Goal: Information Seeking & Learning: Compare options

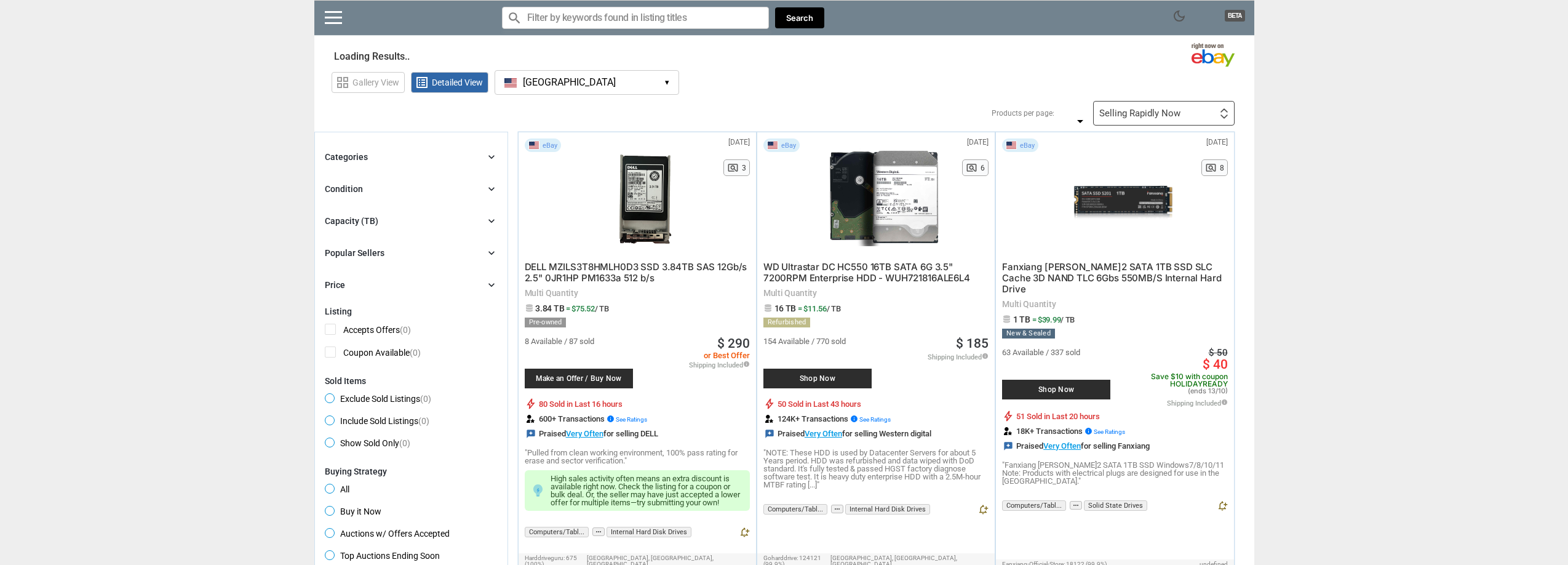
type input "*"
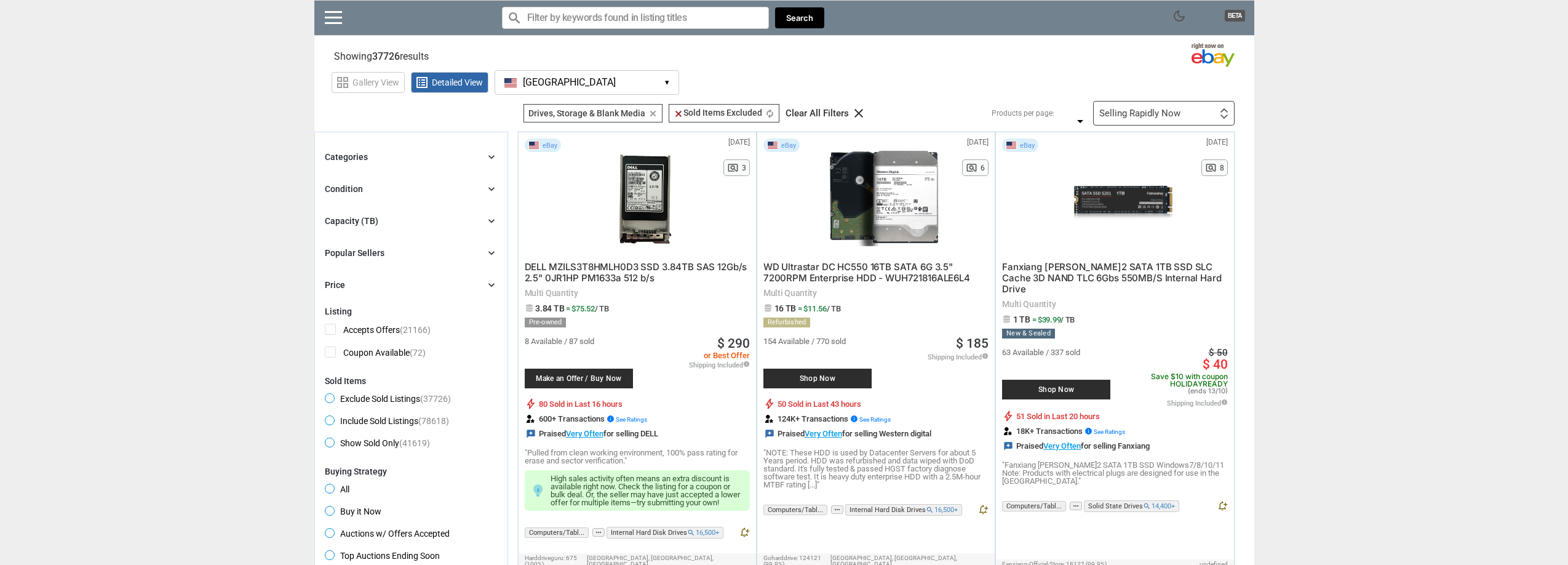
click at [382, 221] on div "Capacity (TB) chevron_right" at bounding box center [410, 221] width 173 height 15
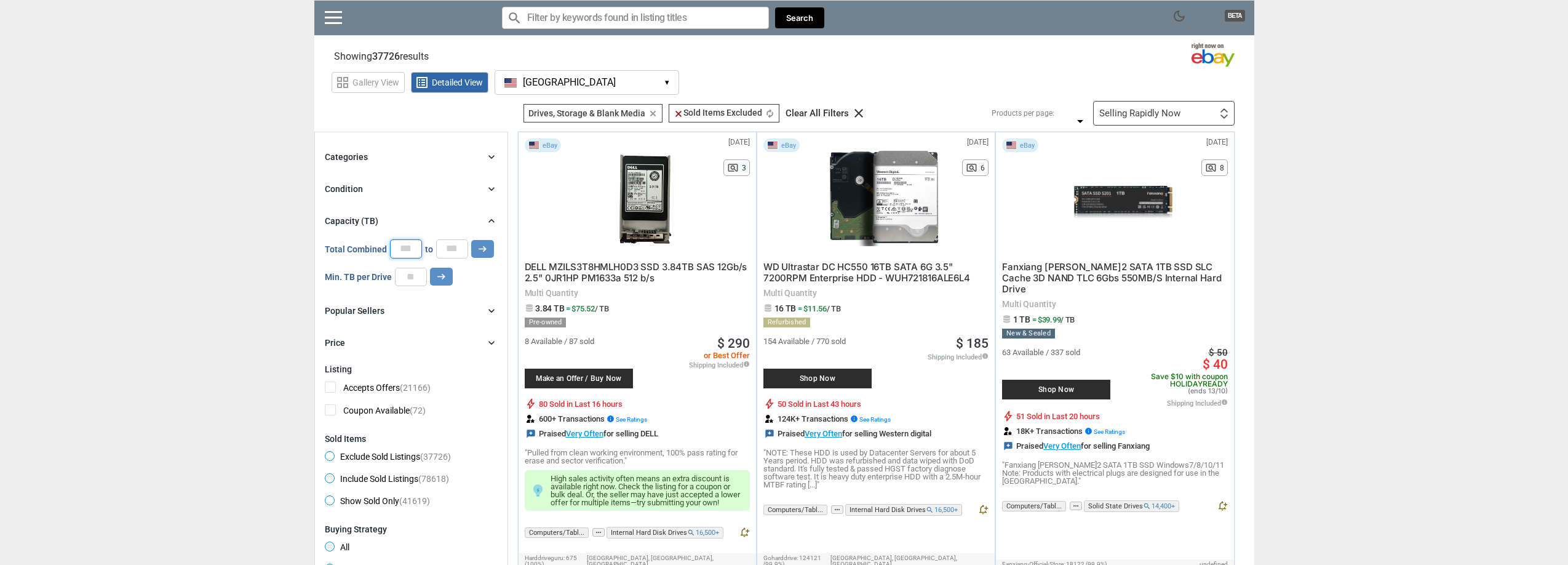
click at [404, 250] on input "*" at bounding box center [406, 249] width 32 height 19
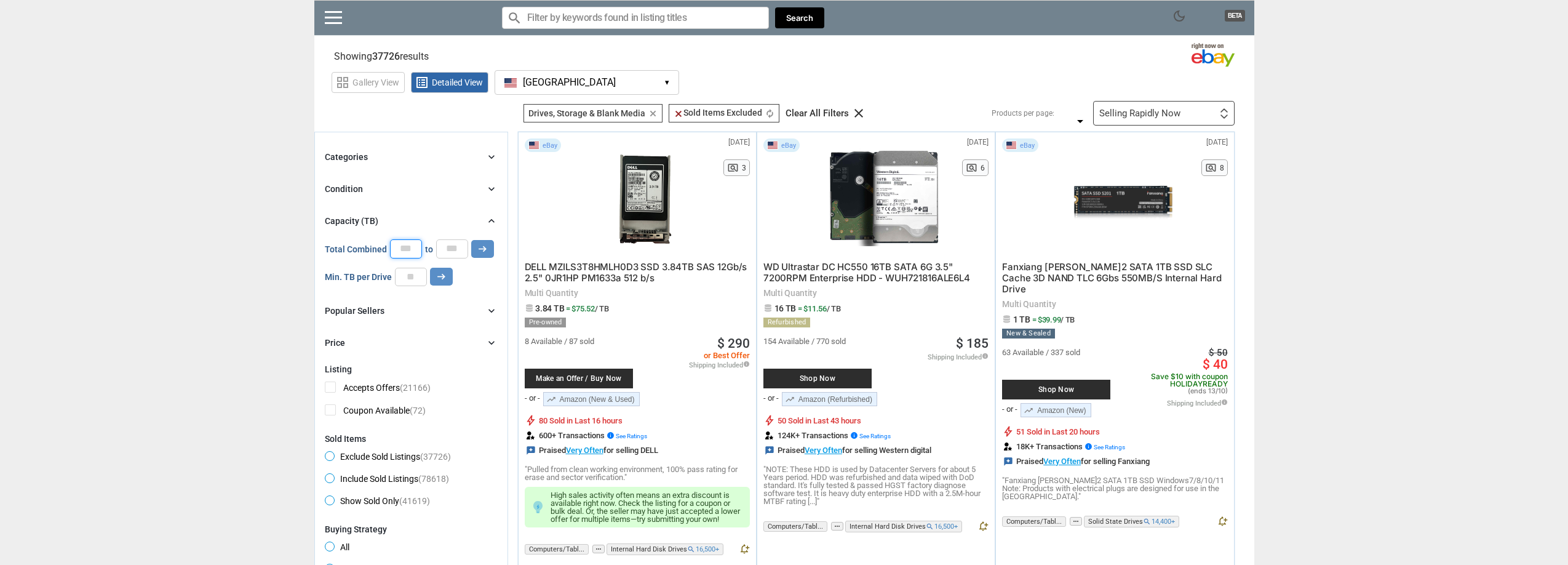
type input "**"
click at [449, 254] on input "*" at bounding box center [452, 249] width 32 height 19
type input "**"
click at [441, 307] on div "Popular Sellers chevron_right" at bounding box center [410, 311] width 173 height 15
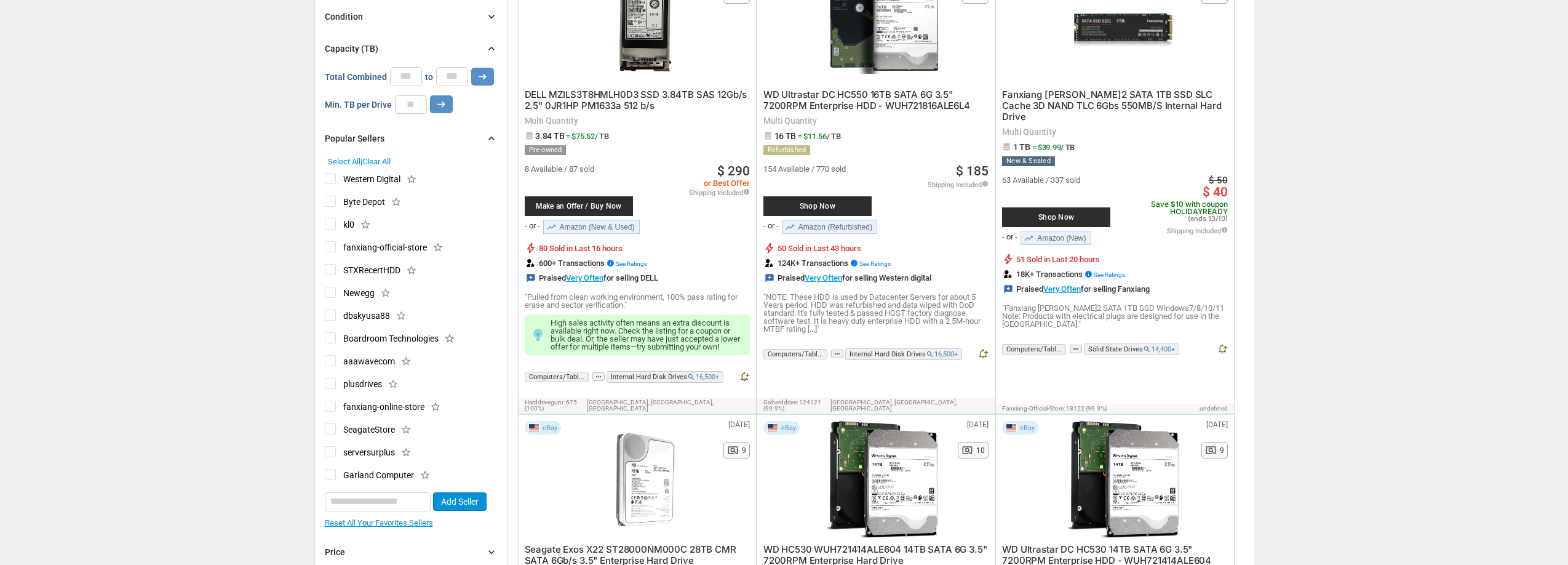
scroll to position [318, 0]
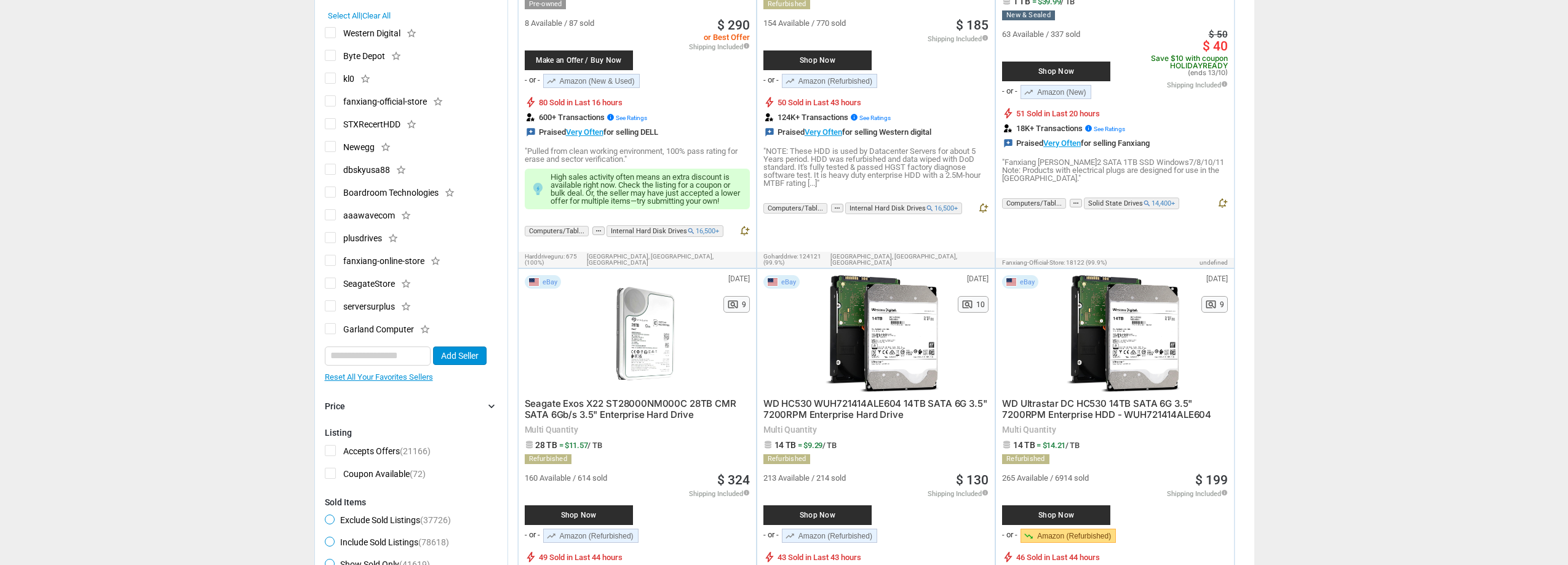
click at [382, 305] on span "serversurplus" at bounding box center [359, 308] width 70 height 15
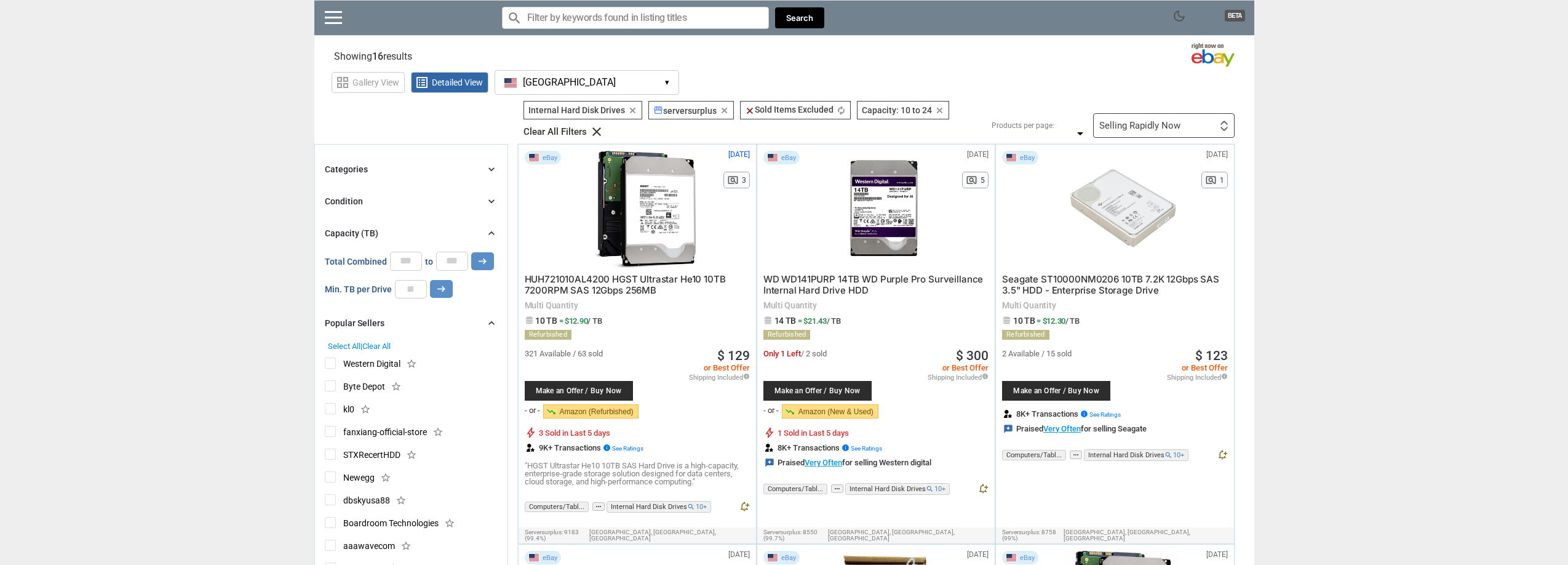
click at [1111, 200] on div at bounding box center [1123, 209] width 131 height 117
click at [553, 79] on button "[GEOGRAPHIC_DATA] [GEOGRAPHIC_DATA] ▾" at bounding box center [586, 82] width 184 height 25
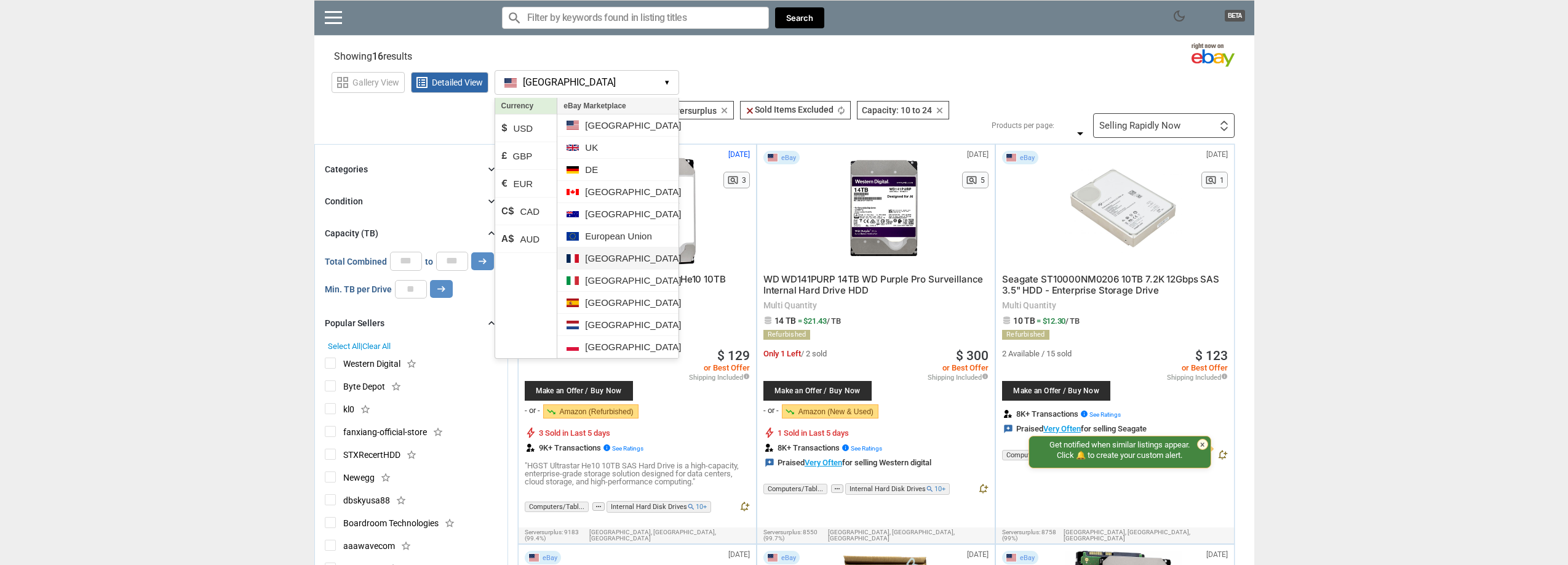
click at [602, 261] on li "[GEOGRAPHIC_DATA]" at bounding box center [617, 257] width 120 height 22
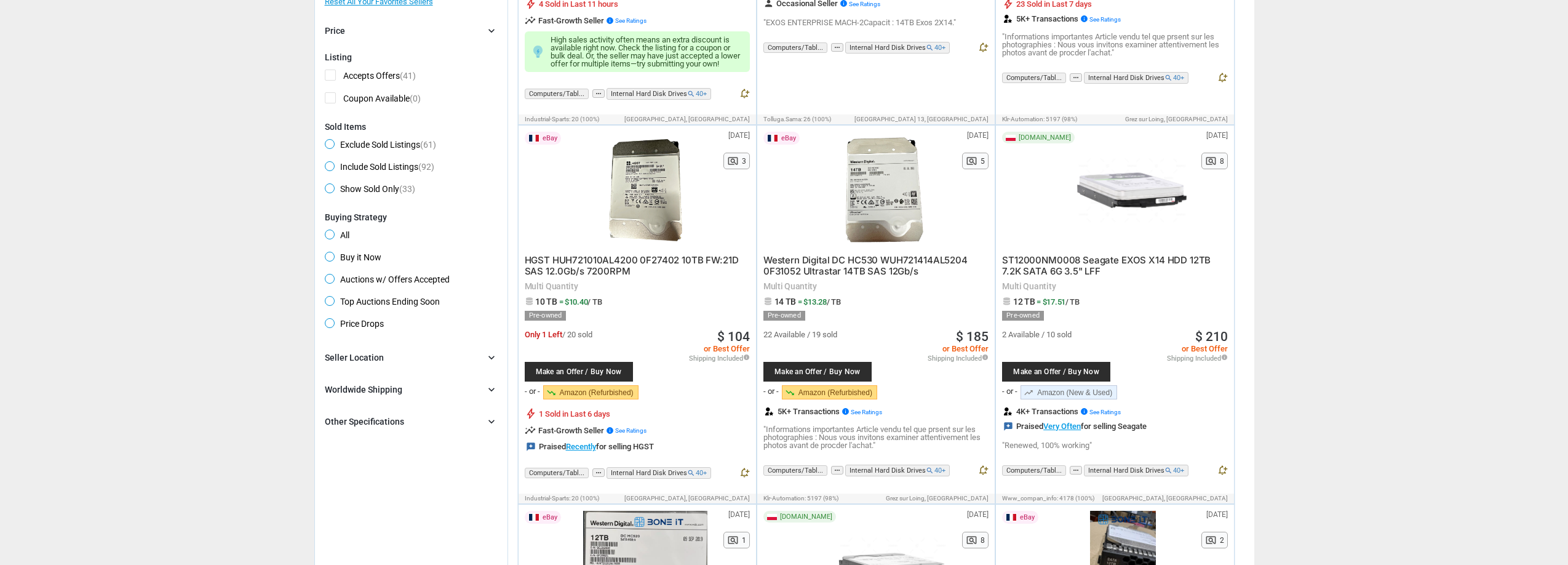
scroll to position [427, 0]
click at [344, 360] on div "Seller Location" at bounding box center [354, 357] width 59 height 12
click at [336, 394] on span "[GEOGRAPHIC_DATA]" at bounding box center [375, 400] width 101 height 15
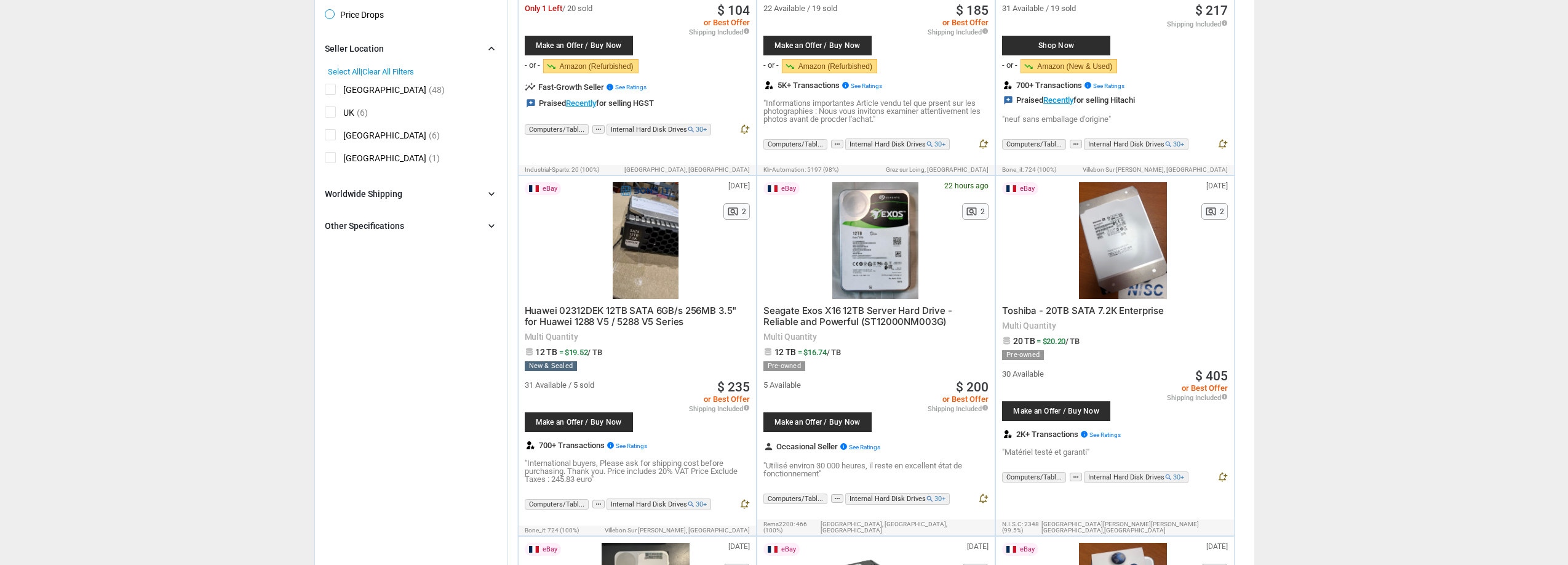
scroll to position [742, 0]
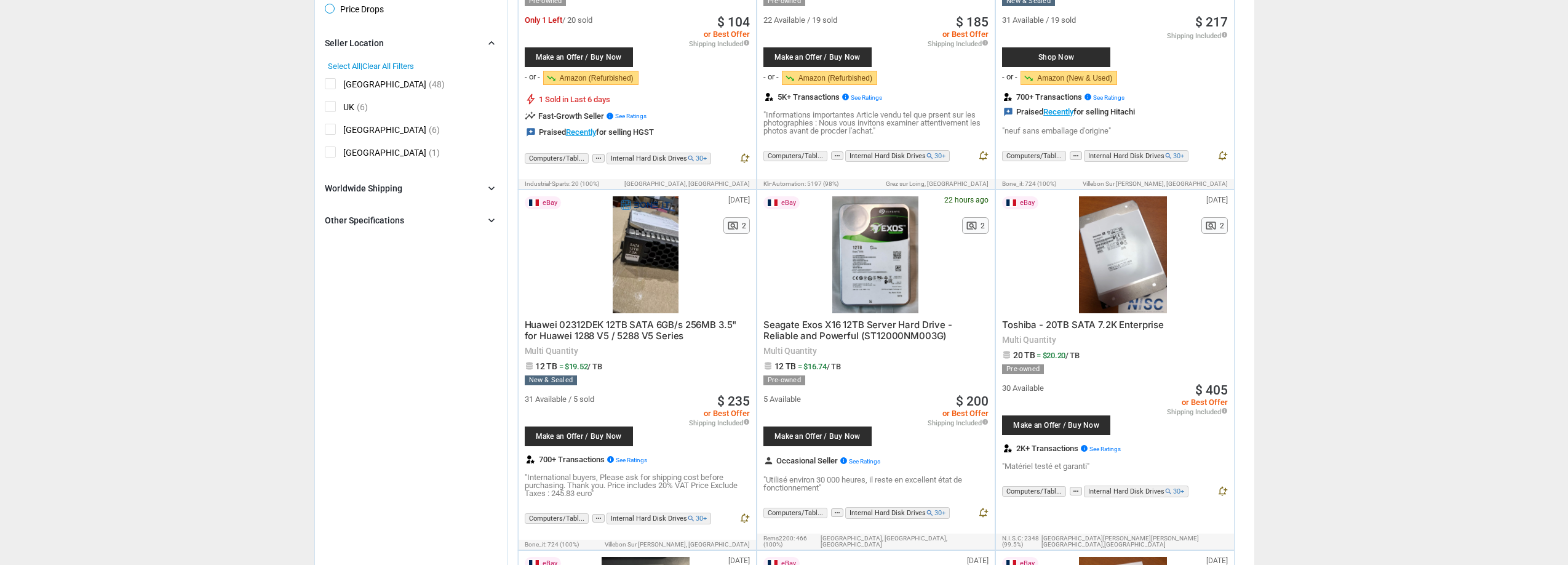
click at [392, 221] on div "Other Specifications" at bounding box center [364, 220] width 79 height 12
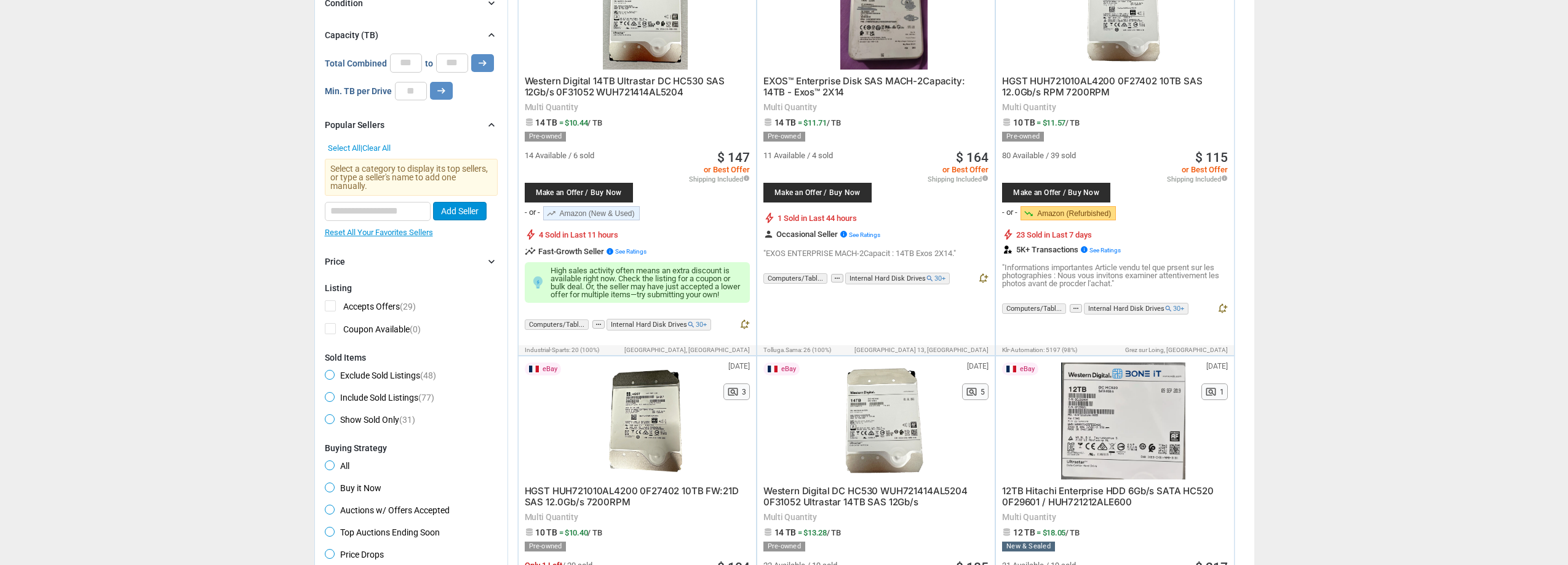
scroll to position [0, 0]
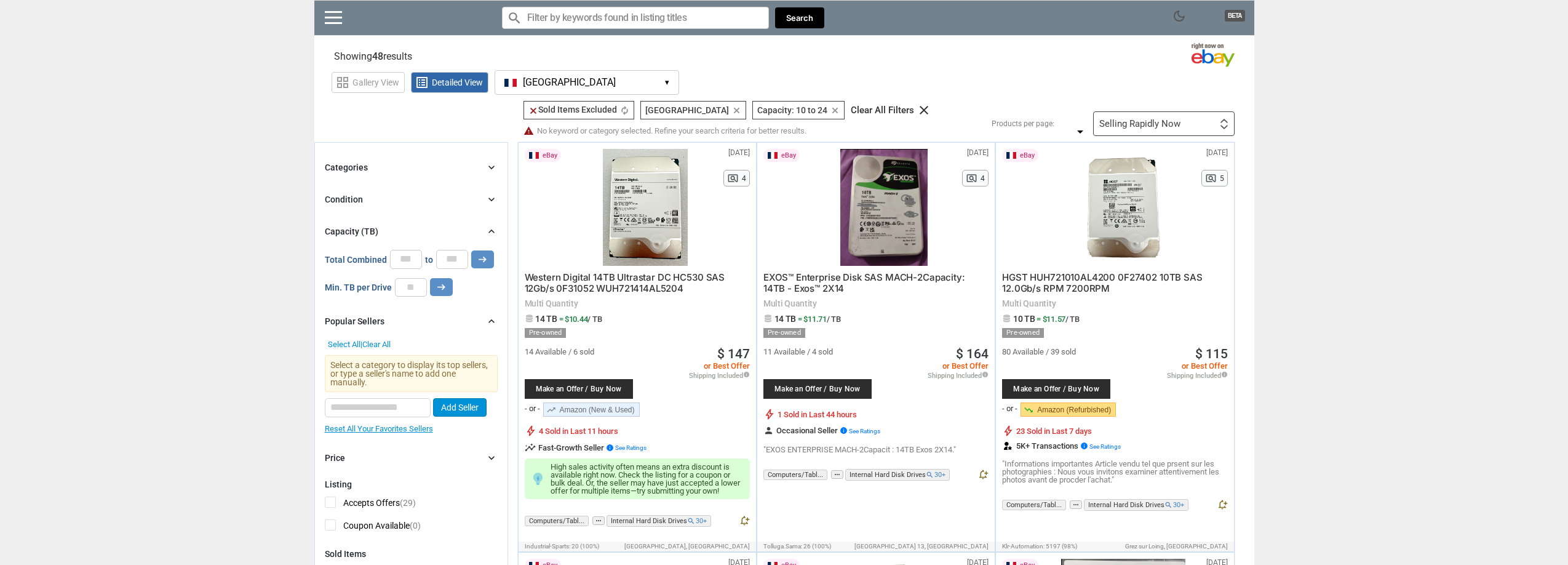
click at [636, 203] on div at bounding box center [645, 207] width 131 height 117
